Goal: Task Accomplishment & Management: Complete application form

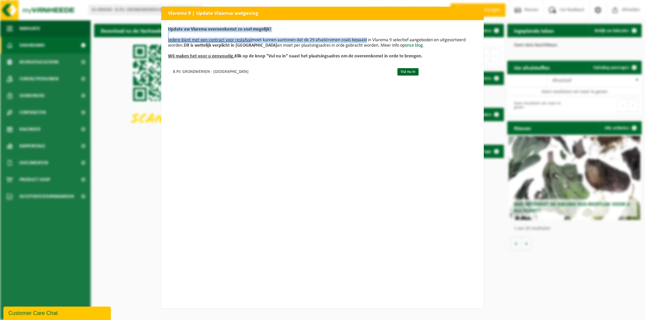
drag, startPoint x: 432, startPoint y: 13, endPoint x: 365, endPoint y: 39, distance: 71.8
click at [365, 39] on div "Vlarema 9 | Update Vlaamse wetgeving Update uw Vlarema overeenkomst zo snel mog…" at bounding box center [322, 157] width 322 height 301
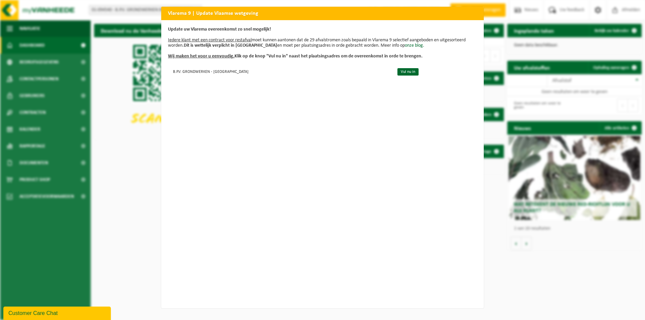
click at [130, 216] on div "Vlarema 9 | Update Vlaamse wetgeving Update uw Vlarema overeenkomst zo snel mog…" at bounding box center [322, 160] width 645 height 320
click at [134, 146] on div "Vlarema 9 | Update Vlaamse wetgeving Update uw Vlarema overeenkomst zo snel mog…" at bounding box center [322, 160] width 645 height 320
click at [397, 71] on link "Vul nu in" at bounding box center [407, 71] width 21 height 7
click at [464, 13] on h2 "Vlarema 9 | Update Vlaamse wetgeving" at bounding box center [322, 13] width 322 height 13
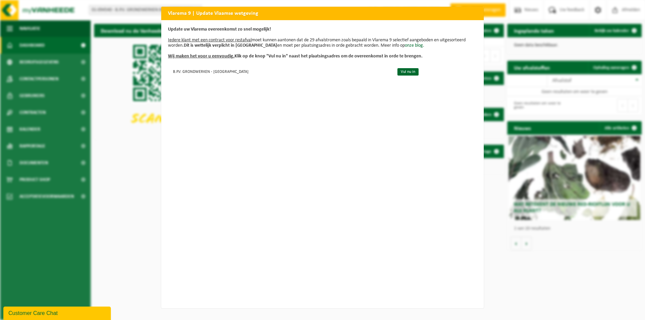
click at [470, 13] on h2 "Vlarema 9 | Update Vlaamse wetgeving" at bounding box center [322, 13] width 322 height 13
click at [397, 70] on link "Vul nu in" at bounding box center [407, 71] width 21 height 7
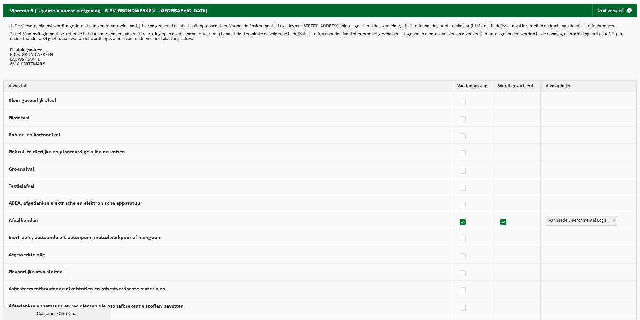
click at [146, 67] on p "Plaatsingsadres: B.P.V. GRONDWERKEN LAUWSTRAAT 1 8610 KORTEMARK" at bounding box center [319, 57] width 619 height 19
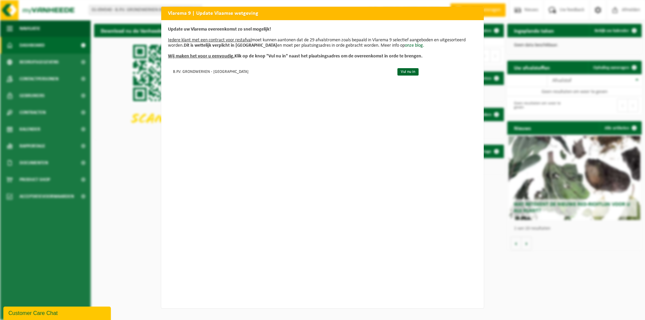
drag, startPoint x: 466, startPoint y: 7, endPoint x: 469, endPoint y: 14, distance: 7.1
click at [466, 7] on h2 "Vlarema 9 | Update Vlaamse wetgeving" at bounding box center [322, 13] width 322 height 13
click at [469, 14] on h2 "Vlarema 9 | Update Vlaamse wetgeving" at bounding box center [322, 13] width 322 height 13
click at [107, 207] on div "Vlarema 9 | Update Vlaamse wetgeving Update uw Vlarema overeenkomst zo snel mog…" at bounding box center [322, 160] width 645 height 320
click at [113, 202] on div "Vlarema 9 | Update Vlaamse wetgeving Update uw Vlarema overeenkomst zo snel mog…" at bounding box center [322, 160] width 645 height 320
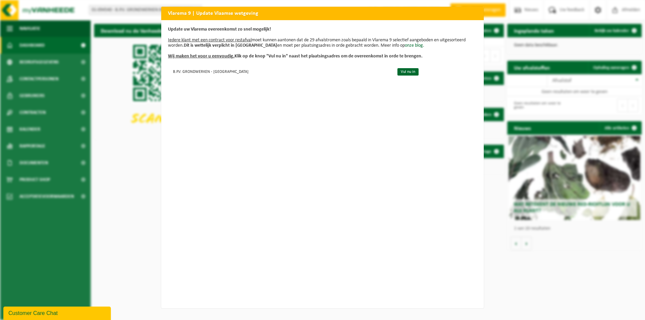
drag, startPoint x: 113, startPoint y: 201, endPoint x: 137, endPoint y: 203, distance: 23.9
click at [116, 200] on div "Vlarema 9 | Update Vlaamse wetgeving Update uw Vlarema overeenkomst zo snel mog…" at bounding box center [322, 160] width 645 height 320
click at [116, 177] on div "Vlarema 9 | Update Vlaamse wetgeving Update uw Vlarema overeenkomst zo snel mog…" at bounding box center [322, 160] width 645 height 320
click at [114, 163] on div "Vlarema 9 | Update Vlaamse wetgeving Update uw Vlarema overeenkomst zo snel mog…" at bounding box center [322, 160] width 645 height 320
click at [142, 164] on div "Vlarema 9 | Update Vlaamse wetgeving Update uw Vlarema overeenkomst zo snel mog…" at bounding box center [322, 160] width 645 height 320
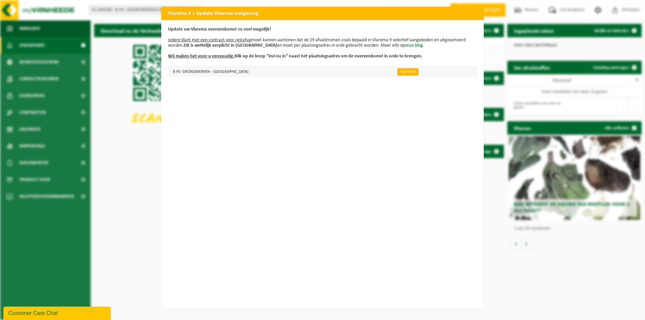
click at [397, 71] on link "Vul nu in" at bounding box center [407, 71] width 21 height 7
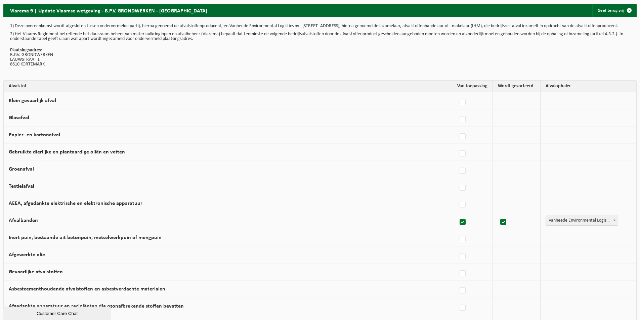
click at [380, 63] on p "Plaatsingsadres: B.P.V. GRONDWERKEN LAUWSTRAAT 1 8610 KORTEMARK" at bounding box center [319, 57] width 619 height 19
drag, startPoint x: 16, startPoint y: 26, endPoint x: 50, endPoint y: 27, distance: 34.3
click at [50, 27] on p "1) Deze overeenkomst wordt afgesloten tussen ondervermelde partij, hierna genoe…" at bounding box center [319, 26] width 619 height 5
click at [76, 59] on p "Plaatsingsadres: B.P.V. GRONDWERKEN LAUWSTRAAT 1 8610 KORTEMARK" at bounding box center [319, 57] width 619 height 19
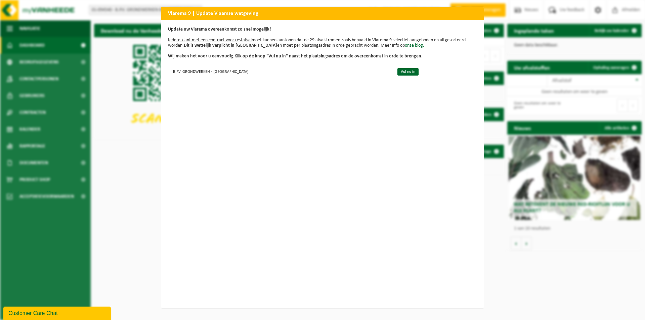
click at [131, 170] on div "Vlarema 9 | Update Vlaamse wetgeving Update uw Vlarema overeenkomst zo snel mog…" at bounding box center [322, 160] width 645 height 320
click at [397, 74] on link "Vul nu in" at bounding box center [407, 71] width 21 height 7
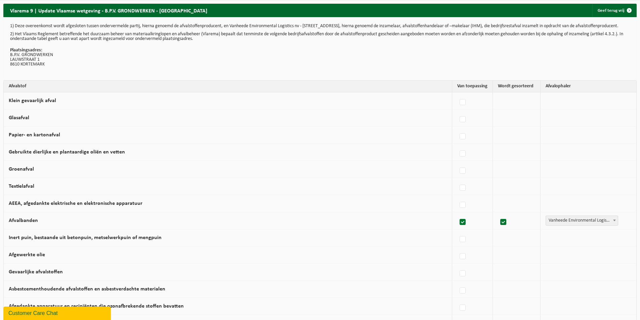
click at [372, 67] on p "Plaatsingsadres: B.P.V. [STREET_ADDRESS]" at bounding box center [319, 57] width 619 height 19
click at [610, 11] on link "Geef terug vrij" at bounding box center [614, 10] width 44 height 13
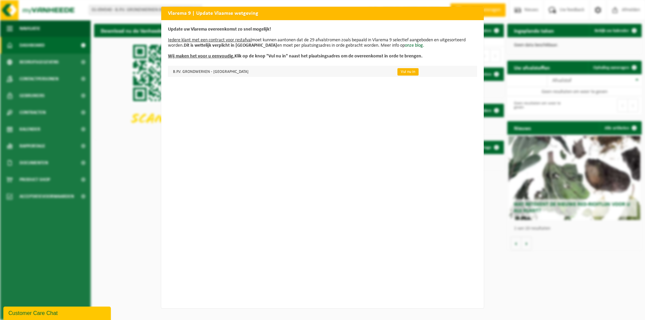
click at [397, 70] on link "Vul nu in" at bounding box center [407, 71] width 21 height 7
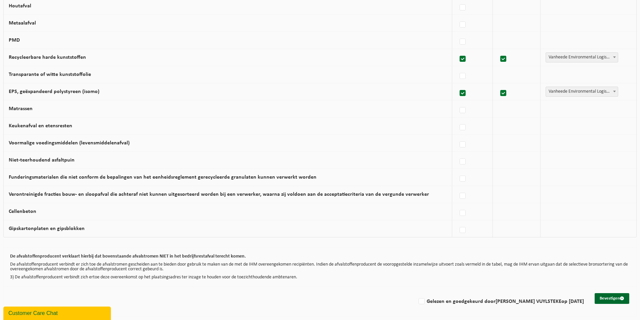
scroll to position [356, 0]
click at [437, 301] on label "Gelezen en goedgekeurd door BRECHT VUYLSTEKE op 08/09/25" at bounding box center [500, 301] width 167 height 10
click at [416, 293] on input "Gelezen en goedgekeurd door BRECHT VUYLSTEKE op 08/09/25" at bounding box center [416, 293] width 0 height 0
checkbox input "true"
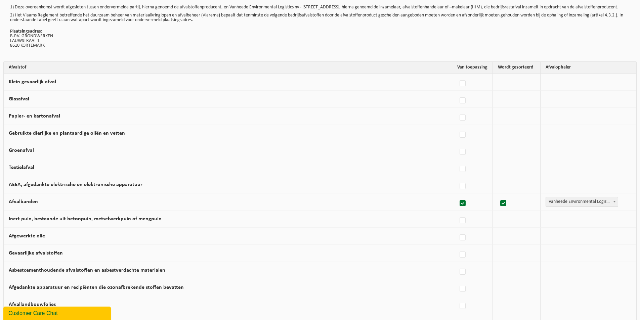
scroll to position [0, 0]
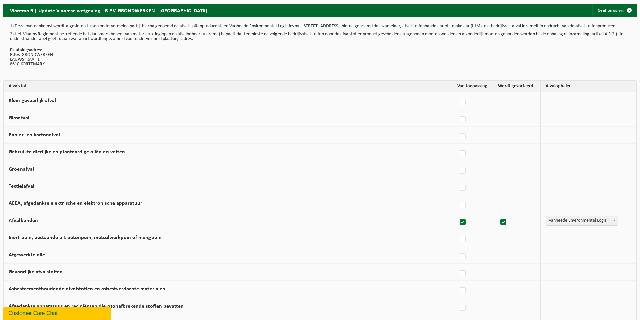
click at [329, 48] on div "1) Deze overeenkomst wordt afgesloten tussen ondervermelde partij, hierna genoe…" at bounding box center [319, 48] width 633 height 63
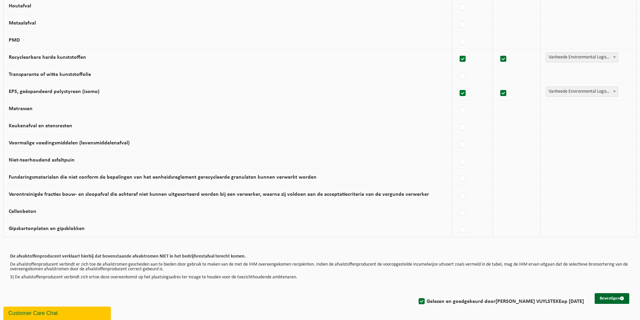
scroll to position [356, 0]
click at [604, 301] on button "Bevestigen" at bounding box center [611, 298] width 35 height 11
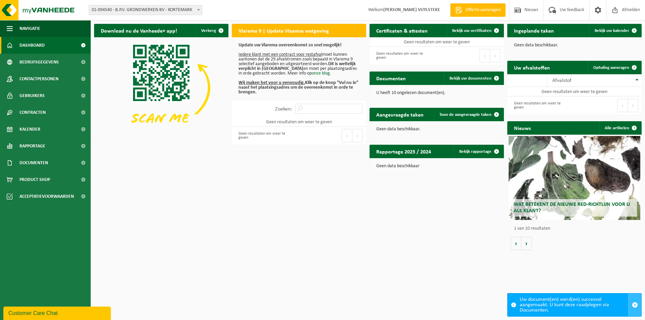
drag, startPoint x: 635, startPoint y: 304, endPoint x: 623, endPoint y: 310, distance: 13.4
click at [634, 304] on span "button" at bounding box center [634, 305] width 6 height 6
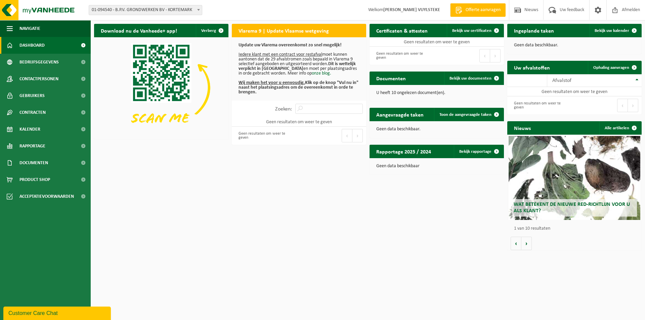
drag, startPoint x: 384, startPoint y: 252, endPoint x: 390, endPoint y: 253, distance: 5.5
click at [385, 252] on div "Download nu de Vanheede+ app! Verberg Vlarema 9 | Update Vlaamse wetgeving Upda…" at bounding box center [367, 136] width 551 height 233
click at [48, 165] on span "Documenten" at bounding box center [33, 162] width 29 height 17
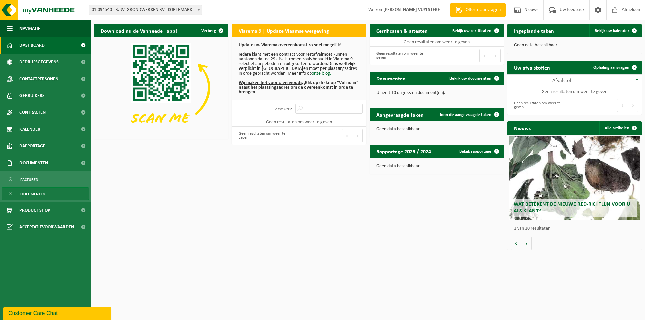
click at [40, 191] on span "Documenten" at bounding box center [32, 194] width 25 height 13
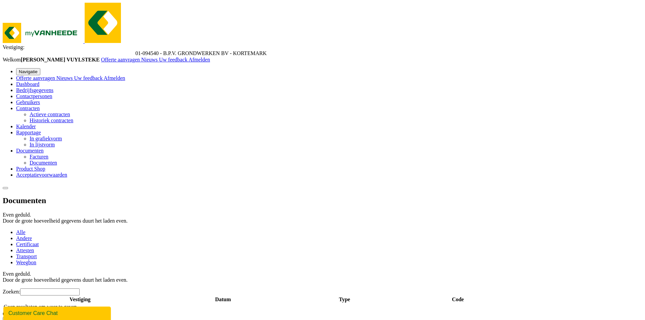
click at [29, 81] on span "Dashboard" at bounding box center [27, 84] width 23 height 6
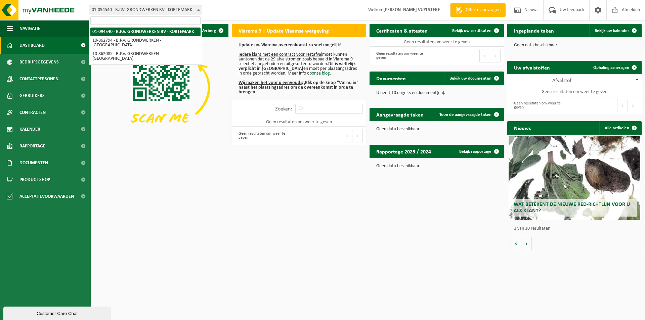
click at [199, 8] on span at bounding box center [198, 9] width 7 height 9
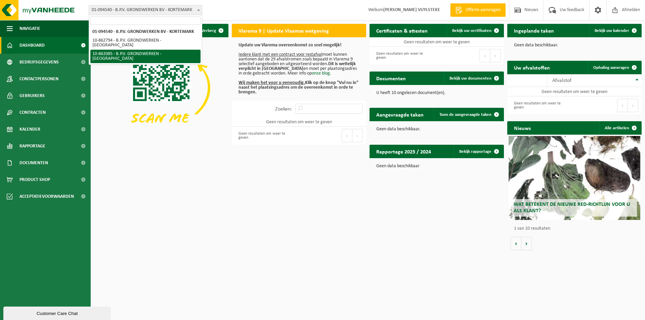
click at [177, 185] on div "Download nu de Vanheede+ app! Verberg Vlarema 9 | Update Vlaamse wetgeving Upda…" at bounding box center [367, 136] width 551 height 233
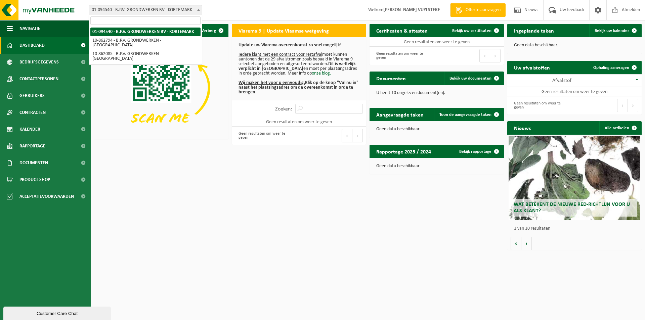
click at [194, 7] on span "01-094540 - B.P.V. GRONDWERKEN BV - KORTEMARK" at bounding box center [145, 9] width 113 height 9
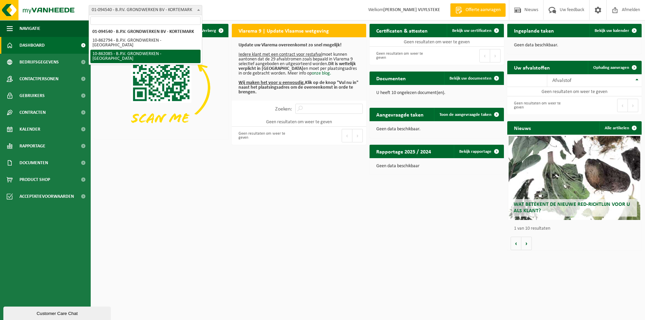
select select "100890"
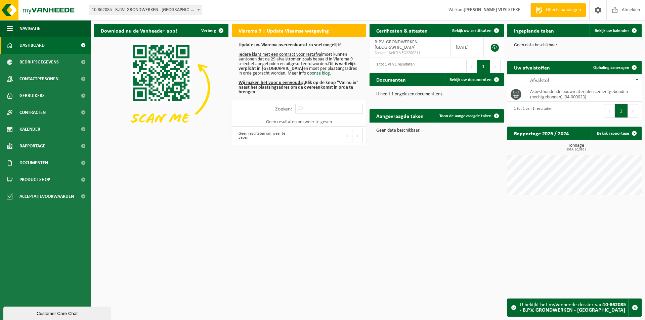
click at [143, 9] on span "10-862085 - B.P.V. GRONDWERKEN - [GEOGRAPHIC_DATA]" at bounding box center [145, 9] width 113 height 9
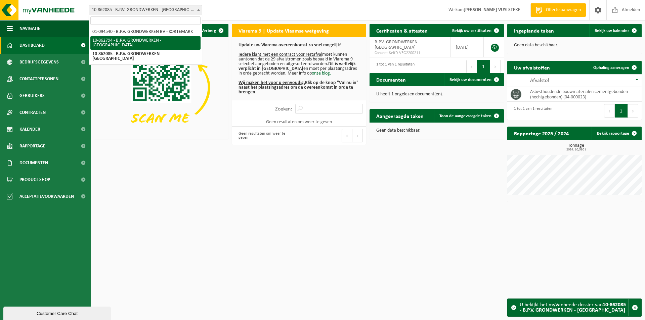
select select "101179"
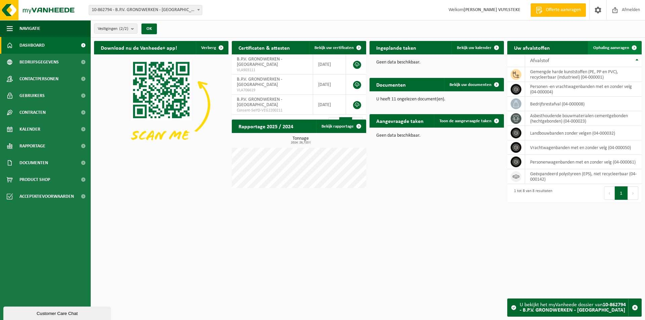
click at [614, 47] on span "Ophaling aanvragen" at bounding box center [611, 48] width 36 height 4
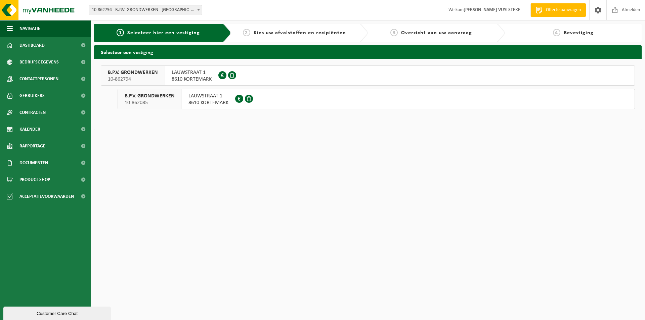
click at [208, 97] on span "LAUWSTRAAT 1" at bounding box center [208, 96] width 40 height 7
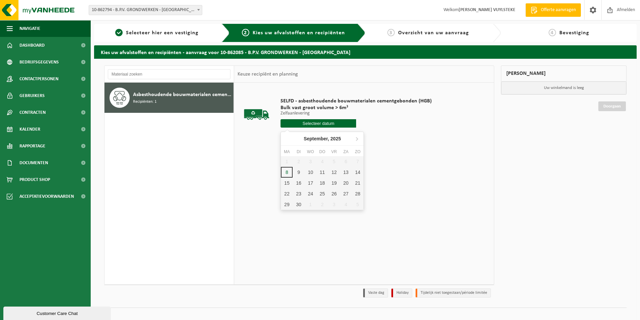
click at [322, 125] on input "text" at bounding box center [318, 123] width 76 height 8
click at [284, 172] on div "8" at bounding box center [287, 172] width 12 height 11
type input "Van [DATE]"
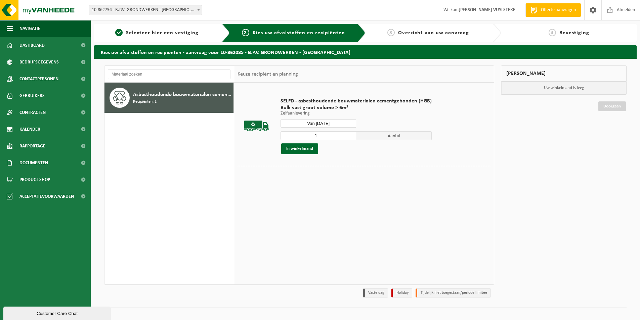
click at [343, 137] on input "1" at bounding box center [318, 135] width 76 height 9
type input "2"
click at [349, 135] on input "2" at bounding box center [318, 135] width 76 height 9
click at [310, 149] on button "In winkelmand" at bounding box center [299, 148] width 37 height 11
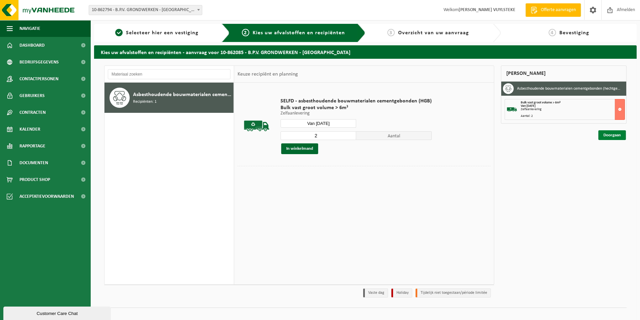
click at [609, 136] on link "Doorgaan" at bounding box center [612, 135] width 28 height 10
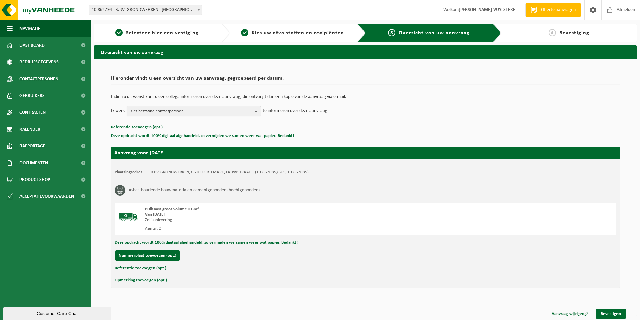
click at [258, 111] on b "button" at bounding box center [257, 110] width 6 height 9
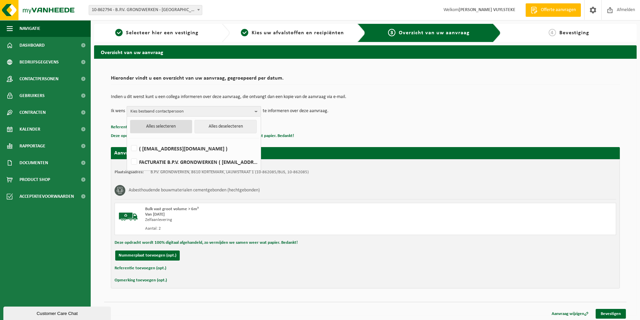
drag, startPoint x: 167, startPoint y: 126, endPoint x: 171, endPoint y: 127, distance: 4.0
click at [167, 126] on button "Alles selecteren" at bounding box center [161, 126] width 62 height 13
checkbox input "true"
click at [408, 129] on p "Referentie toevoegen (opt.)" at bounding box center [365, 127] width 509 height 9
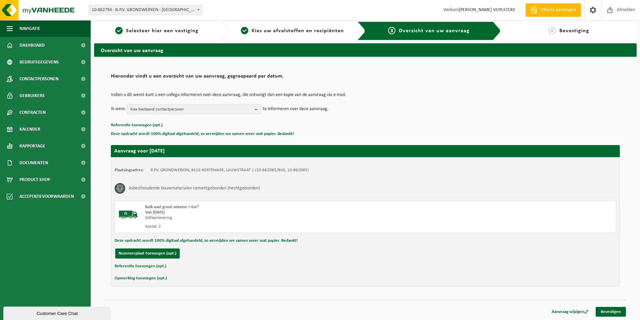
scroll to position [2, 0]
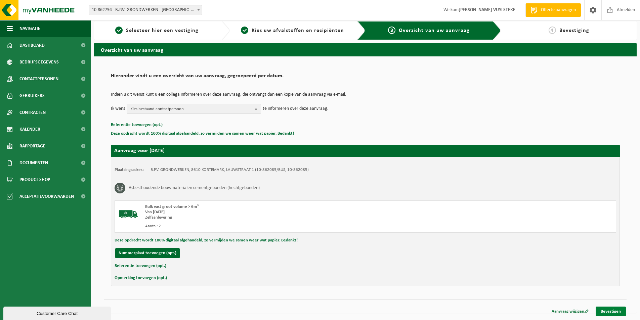
click at [603, 310] on link "Bevestigen" at bounding box center [610, 312] width 30 height 10
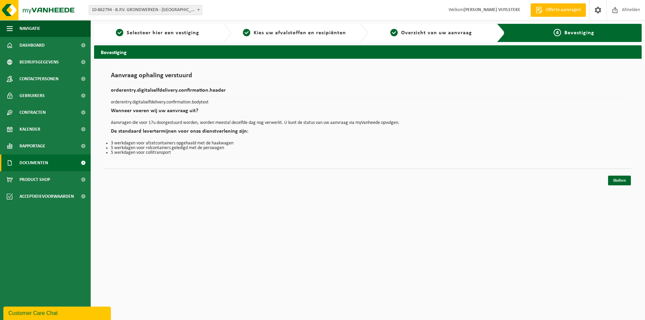
click at [37, 162] on span "Documenten" at bounding box center [33, 162] width 29 height 17
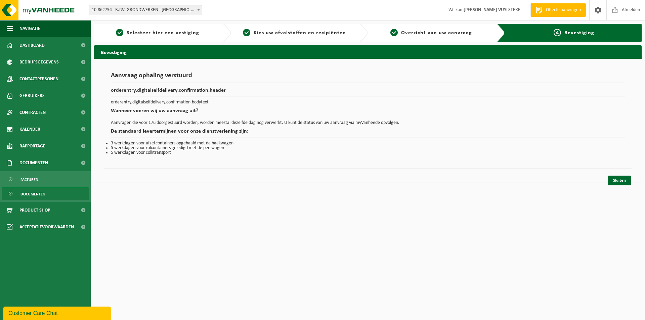
click at [40, 190] on span "Documenten" at bounding box center [32, 194] width 25 height 13
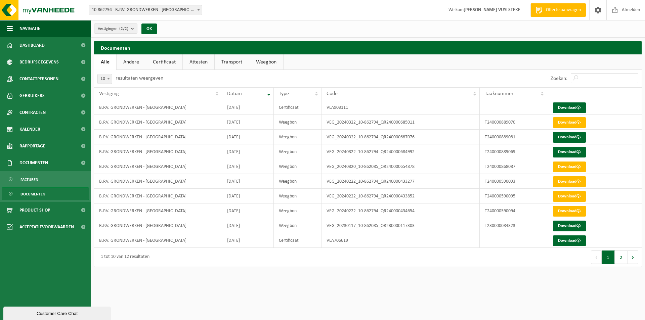
click at [261, 60] on link "Weegbon" at bounding box center [266, 61] width 34 height 15
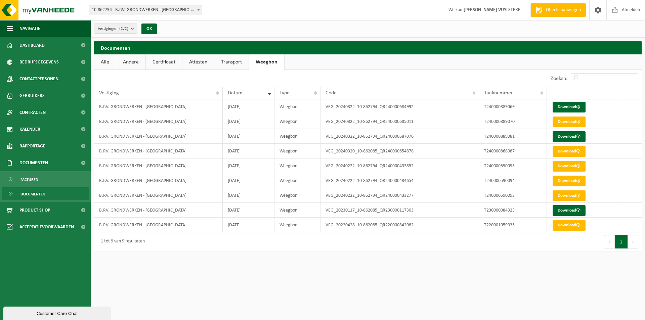
click at [236, 61] on link "Transport" at bounding box center [231, 61] width 34 height 15
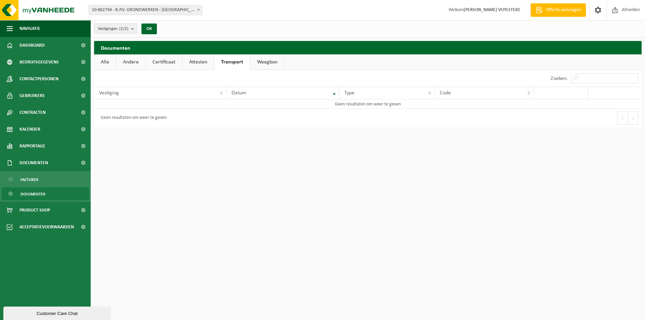
click at [203, 62] on link "Attesten" at bounding box center [198, 61] width 32 height 15
click at [170, 61] on link "Certificaat" at bounding box center [164, 61] width 36 height 15
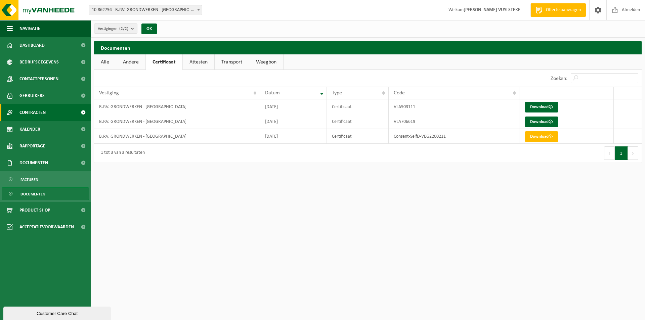
click at [42, 112] on span "Contracten" at bounding box center [32, 112] width 26 height 17
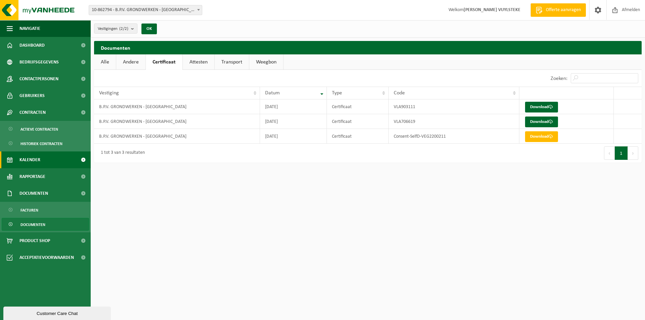
click at [37, 157] on span "Kalender" at bounding box center [29, 159] width 21 height 17
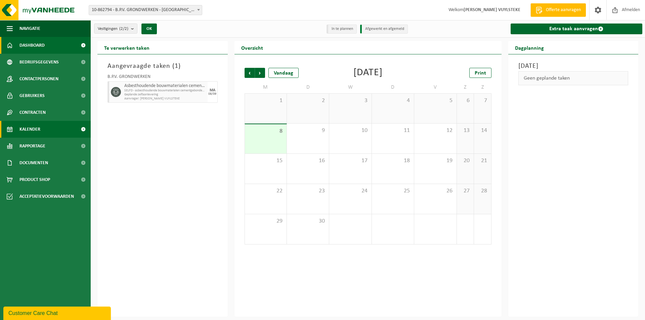
click at [63, 46] on link "Dashboard" at bounding box center [45, 45] width 91 height 17
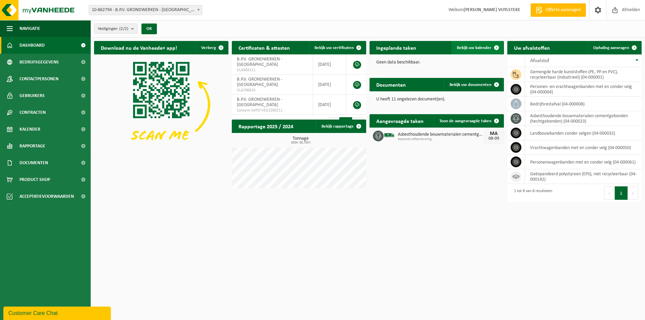
click at [477, 46] on span "Bekijk uw kalender" at bounding box center [474, 48] width 35 height 4
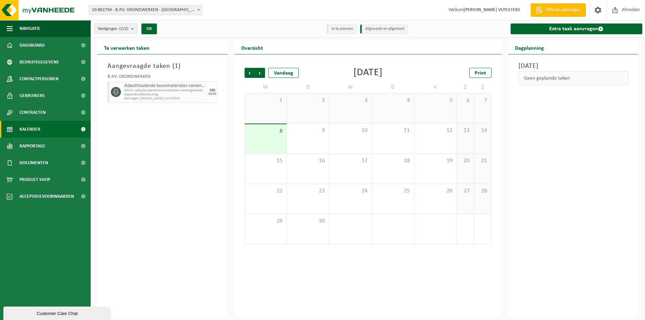
click at [267, 141] on div "8" at bounding box center [266, 138] width 42 height 29
click at [171, 90] on span "SELFD - asbesthoudende bouwmaterialen cementgebonden (HGB)" at bounding box center [165, 91] width 82 height 4
click at [181, 117] on div "Aangevraagde taken ( 1 ) B.P.V. GRONDWERKEN Asbesthoudende bouwmaterialen cemen…" at bounding box center [162, 185] width 130 height 262
click at [197, 175] on div "Aangevraagde taken ( 1 ) B.P.V. GRONDWERKEN Asbesthoudende bouwmaterialen cemen…" at bounding box center [162, 185] width 130 height 262
click at [173, 171] on div "Aangevraagde taken ( 1 ) B.P.V. GRONDWERKEN Asbesthoudende bouwmaterialen cemen…" at bounding box center [162, 185] width 130 height 262
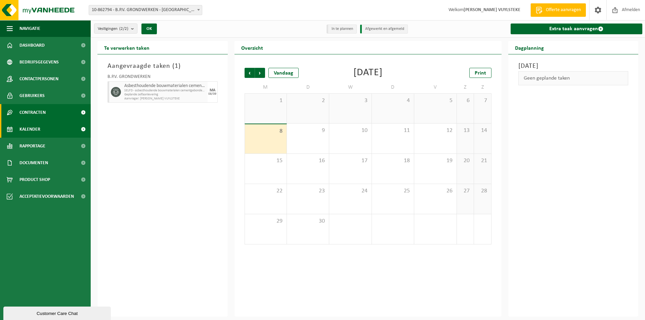
click at [58, 113] on link "Contracten" at bounding box center [45, 112] width 91 height 17
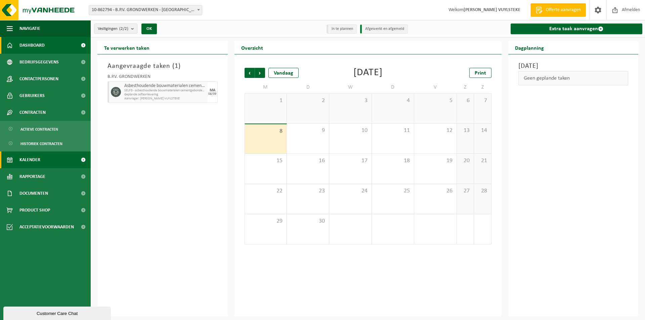
click at [60, 41] on link "Dashboard" at bounding box center [45, 45] width 91 height 17
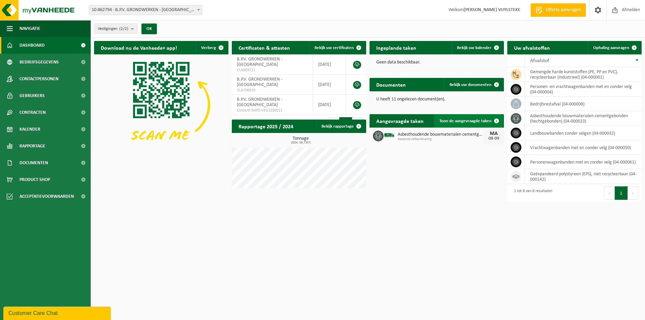
click at [479, 121] on span "Toon de aangevraagde taken" at bounding box center [465, 121] width 52 height 4
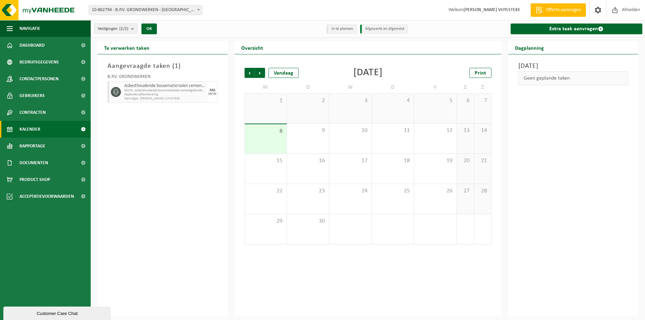
click at [275, 140] on div "8" at bounding box center [266, 138] width 42 height 29
click at [316, 138] on div "9" at bounding box center [308, 139] width 42 height 30
click at [267, 136] on div "8" at bounding box center [266, 138] width 42 height 29
drag, startPoint x: 331, startPoint y: 135, endPoint x: 314, endPoint y: 133, distance: 17.3
click at [328, 135] on tr "8 9 10 11 12 13 14" at bounding box center [367, 139] width 247 height 30
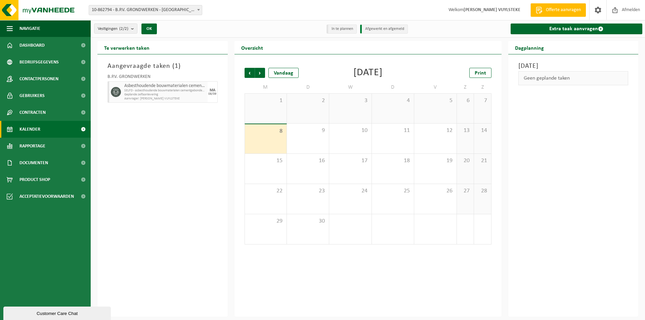
click at [169, 173] on div "Aangevraagde taken ( 1 ) B.P.V. GRONDWERKEN Asbesthoudende bouwmaterialen cemen…" at bounding box center [162, 185] width 130 height 262
click at [65, 45] on link "Dashboard" at bounding box center [45, 45] width 91 height 17
